Goal: Task Accomplishment & Management: Complete application form

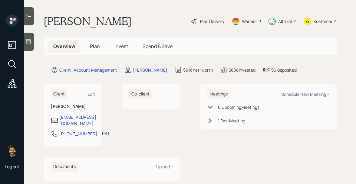
click at [284, 22] on div "Altruist" at bounding box center [285, 21] width 14 height 6
click at [115, 46] on span "Invest" at bounding box center [121, 46] width 14 height 7
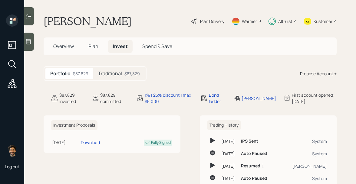
click at [112, 76] on h5 "Traditional" at bounding box center [110, 74] width 24 height 6
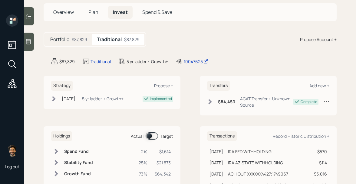
scroll to position [37, 0]
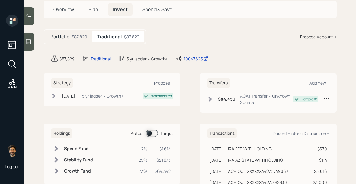
click at [151, 133] on span at bounding box center [151, 133] width 12 height 7
click at [91, 12] on span "Plan" at bounding box center [93, 9] width 10 height 7
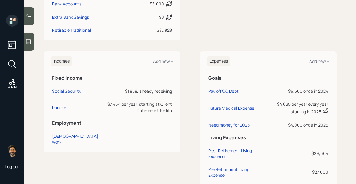
scroll to position [211, 0]
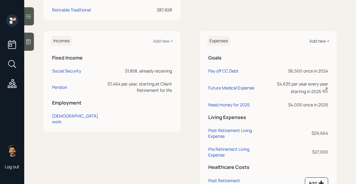
click at [320, 41] on div "Add new +" at bounding box center [319, 41] width 20 height 6
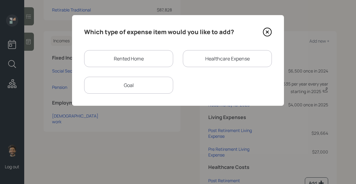
click at [134, 86] on div "Goal" at bounding box center [128, 85] width 89 height 17
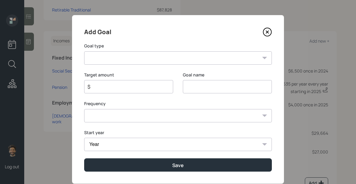
click at [119, 59] on select "Create an emergency fund Donate to charity Purchase a home Make a purchase Supp…" at bounding box center [178, 57] width 188 height 13
select select "other"
click at [84, 51] on select "Create an emergency fund Donate to charity Purchase a home Make a purchase Supp…" at bounding box center [178, 57] width 188 height 13
click at [191, 83] on input "Other" at bounding box center [227, 86] width 89 height 13
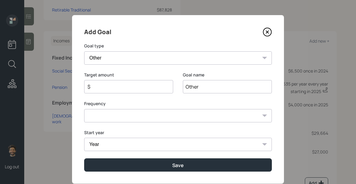
click at [191, 83] on input "Other" at bounding box center [227, 86] width 89 height 13
type input "Need money"
click at [113, 88] on input "$" at bounding box center [126, 86] width 79 height 7
type input "$ 9,000"
click at [98, 113] on select "One time Every 1 year Every 2 years Every 3 years Every 4 years Every 5 years E…" at bounding box center [178, 115] width 188 height 13
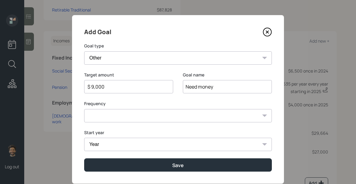
select select "0"
click at [84, 109] on select "One time Every 1 year Every 2 years Every 3 years Every 4 years Every 5 years E…" at bounding box center [178, 115] width 188 height 13
click at [105, 143] on select "Year 2025 2026 2027 2028 2029 2030 2031 2032 2033 2034 2035 2036 2037 2038 2039…" at bounding box center [178, 144] width 188 height 13
select select "2025"
click at [84, 138] on select "Year 2025 2026 2027 2028 2029 2030 2031 2032 2033 2034 2035 2036 2037 2038 2039…" at bounding box center [178, 144] width 188 height 13
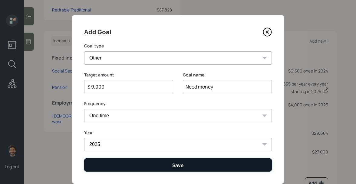
drag, startPoint x: 105, startPoint y: 143, endPoint x: 106, endPoint y: 166, distance: 23.0
click at [106, 166] on button "Save" at bounding box center [178, 164] width 188 height 13
type input "$"
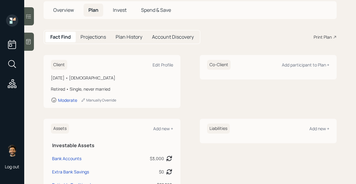
scroll to position [18, 0]
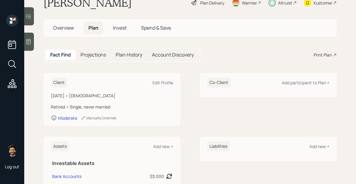
click at [119, 29] on span "Invest" at bounding box center [120, 27] width 14 height 7
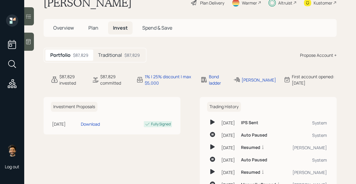
click at [118, 56] on h5 "Traditional" at bounding box center [110, 55] width 24 height 6
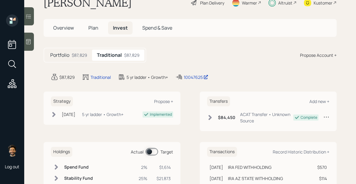
click at [152, 152] on span at bounding box center [151, 151] width 12 height 7
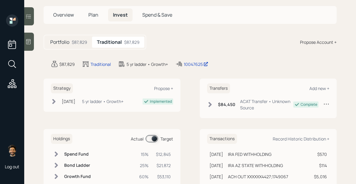
scroll to position [34, 0]
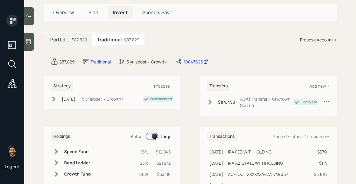
click at [87, 15] on h5 "Plan" at bounding box center [93, 12] width 20 height 13
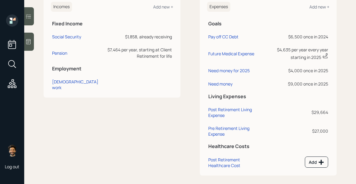
scroll to position [253, 0]
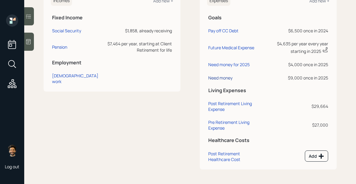
click at [215, 79] on div "Need money" at bounding box center [220, 78] width 24 height 6
select select "0"
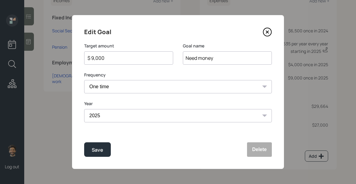
click at [99, 57] on input "$ 9,000" at bounding box center [126, 57] width 79 height 7
click at [98, 152] on div "Save" at bounding box center [97, 150] width 11 height 8
type input "$ 9,000"
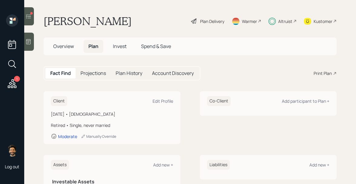
click at [116, 48] on span "Invest" at bounding box center [120, 46] width 14 height 7
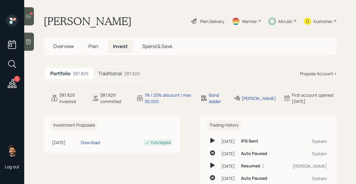
click at [114, 71] on h5 "Traditional" at bounding box center [110, 74] width 24 height 6
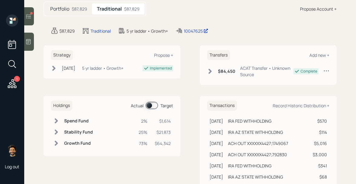
scroll to position [82, 0]
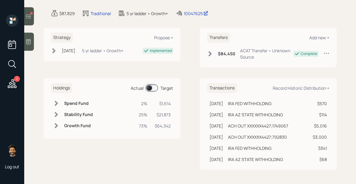
click at [152, 88] on span at bounding box center [151, 87] width 12 height 7
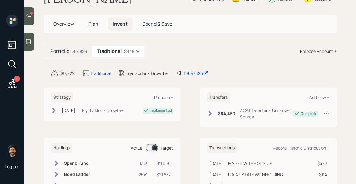
click at [92, 22] on span "Plan" at bounding box center [93, 24] width 10 height 7
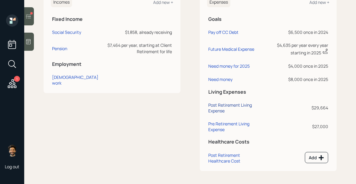
scroll to position [253, 0]
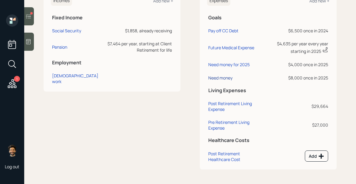
click at [227, 77] on div "Need money" at bounding box center [220, 78] width 24 height 6
select select "0"
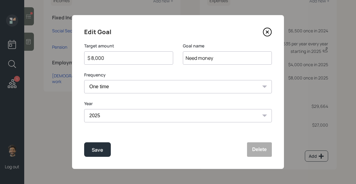
click at [100, 60] on input "$ 8,000" at bounding box center [126, 57] width 79 height 7
click at [94, 154] on div "Save" at bounding box center [97, 150] width 11 height 8
type input "$ 8,000"
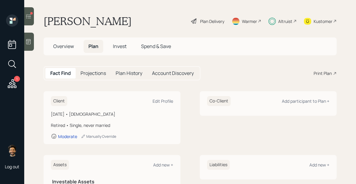
click at [93, 76] on h5 "Projections" at bounding box center [92, 73] width 25 height 6
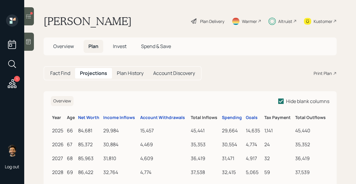
click at [114, 51] on h5 "Invest" at bounding box center [119, 46] width 23 height 13
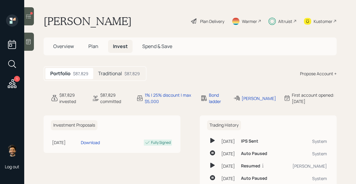
click at [120, 72] on h5 "Traditional" at bounding box center [110, 74] width 24 height 6
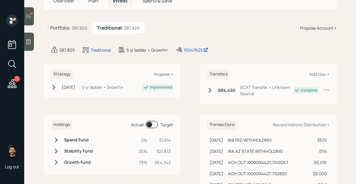
scroll to position [82, 0]
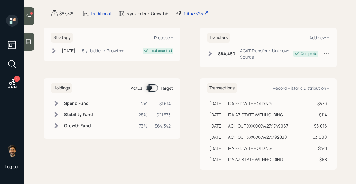
click at [148, 86] on span at bounding box center [151, 87] width 12 height 7
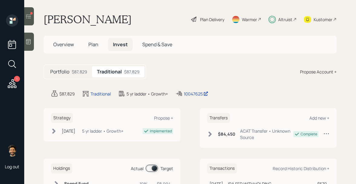
scroll to position [0, 0]
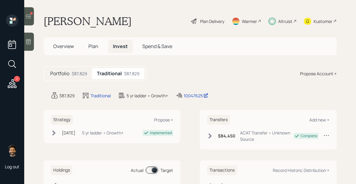
click at [91, 46] on span "Plan" at bounding box center [93, 46] width 10 height 7
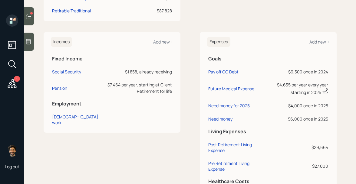
scroll to position [212, 0]
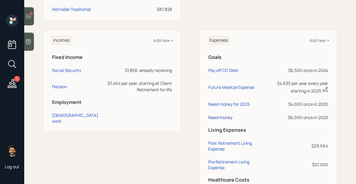
click at [220, 117] on div "Need money" at bounding box center [220, 118] width 24 height 6
select select "0"
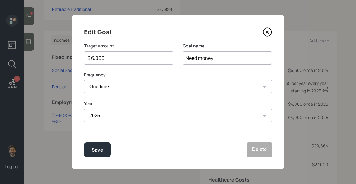
click at [107, 57] on input "$ 6,000" at bounding box center [126, 57] width 79 height 7
click at [100, 148] on div "Save" at bounding box center [97, 150] width 11 height 8
type input "$ 6,000"
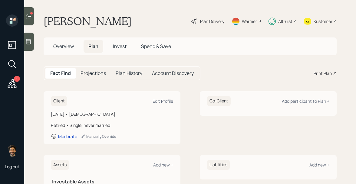
click at [123, 47] on span "Invest" at bounding box center [120, 46] width 14 height 7
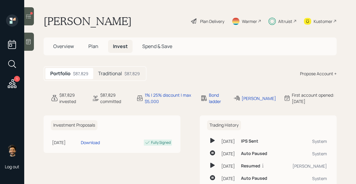
click at [116, 74] on h5 "Traditional" at bounding box center [110, 74] width 24 height 6
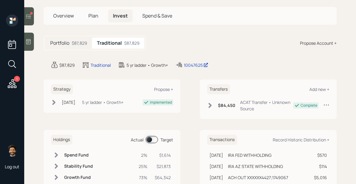
scroll to position [43, 0]
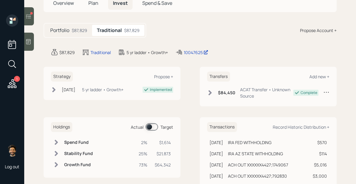
click at [147, 129] on span at bounding box center [151, 126] width 12 height 7
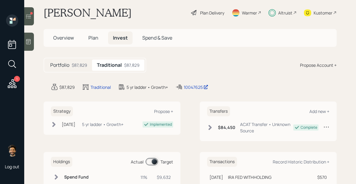
scroll to position [0, 0]
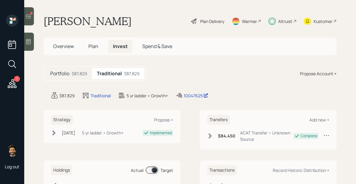
click at [29, 14] on icon at bounding box center [28, 16] width 6 height 6
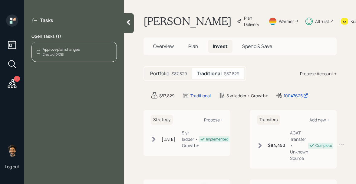
click at [83, 59] on div "Approve plan changes Created [DATE]" at bounding box center [73, 52] width 85 height 20
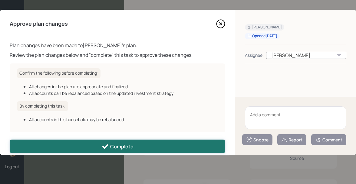
click at [105, 145] on icon at bounding box center [105, 146] width 7 height 7
